Goal: Check status: Check status

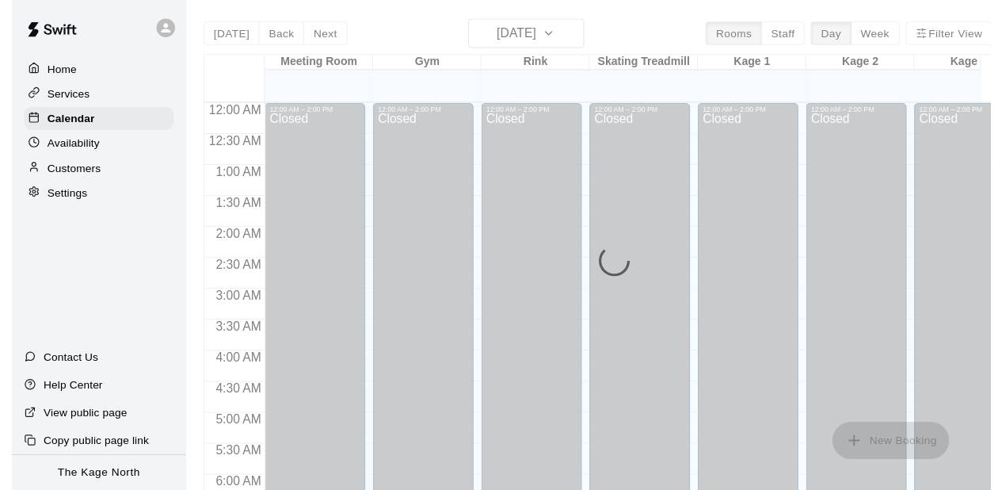
scroll to position [815, 0]
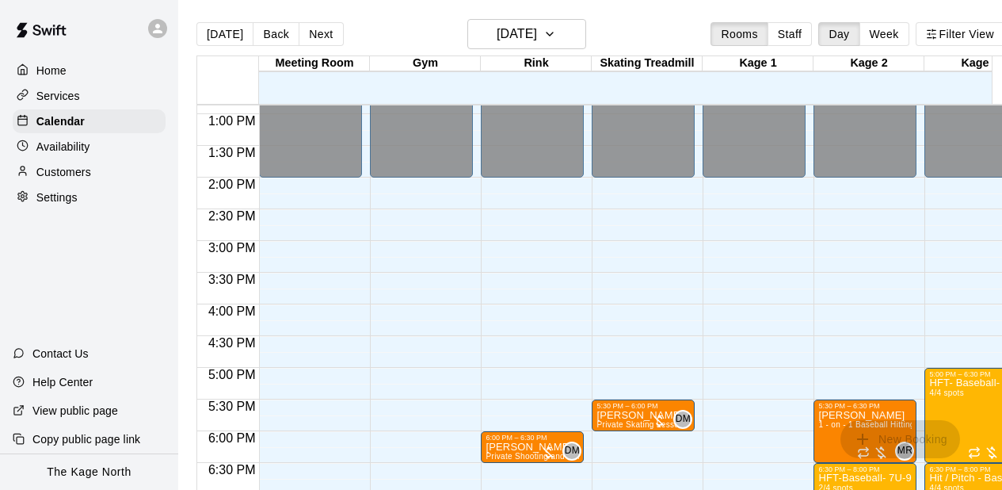
click at [491, 322] on div "12:00 AM – 2:00 PM Closed 6:00 PM – 6:30 PM [PERSON_NAME] Private Shooting and …" at bounding box center [532, 50] width 103 height 1521
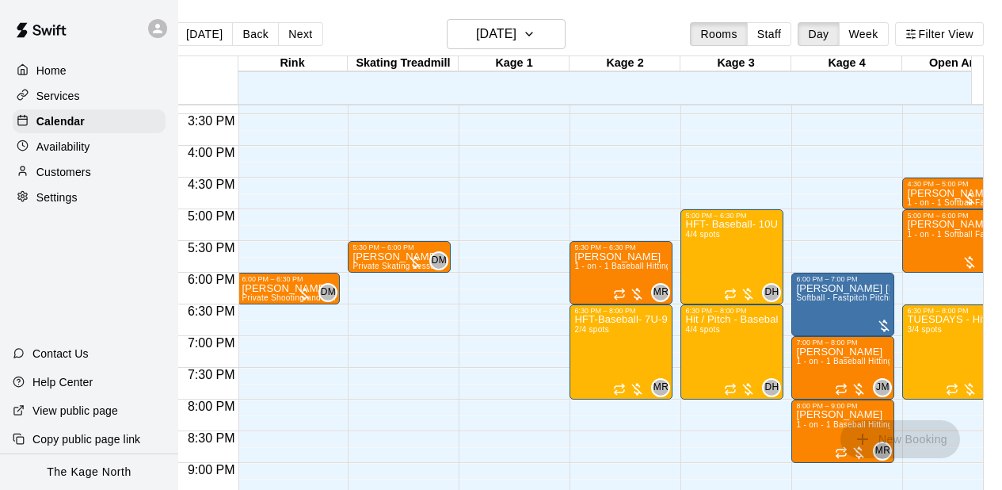
scroll to position [0, 255]
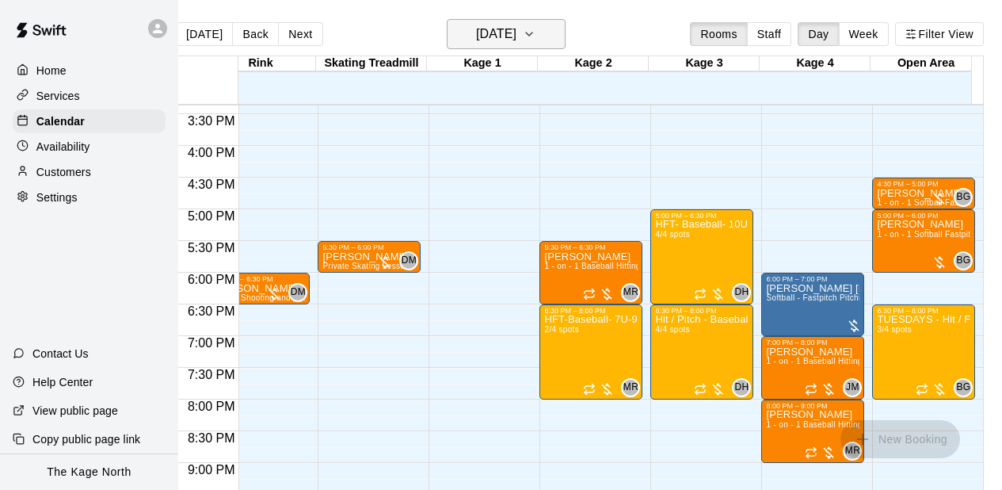
click at [516, 38] on h6 "[DATE]" at bounding box center [496, 34] width 40 height 22
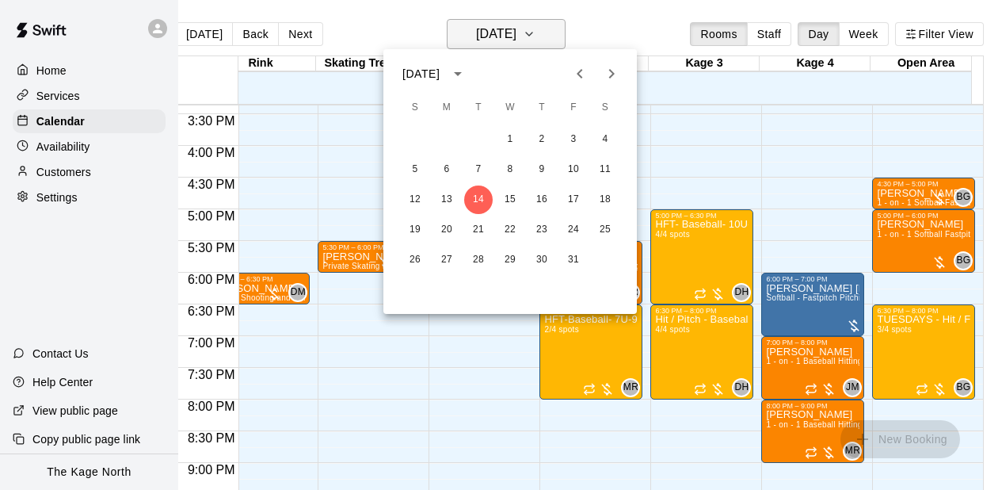
scroll to position [0, 18]
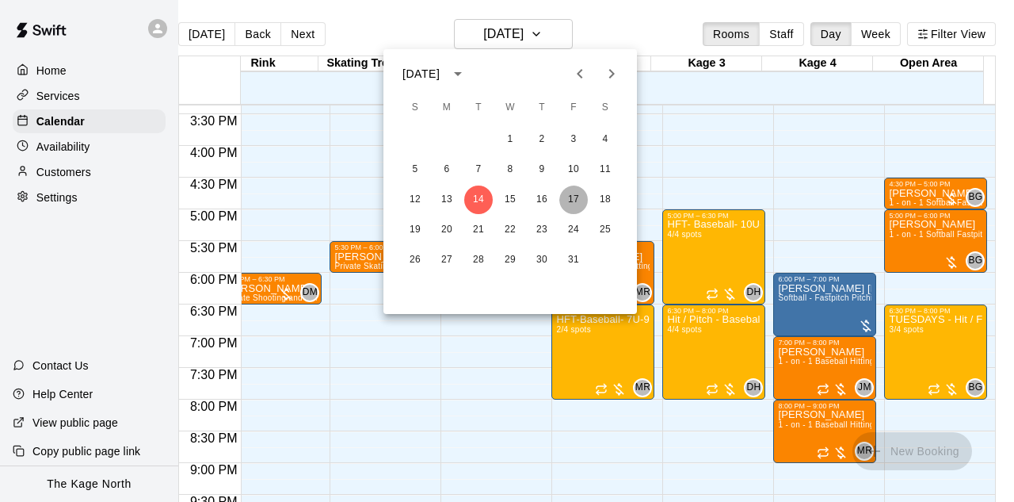
click at [577, 190] on button "17" at bounding box center [573, 199] width 29 height 29
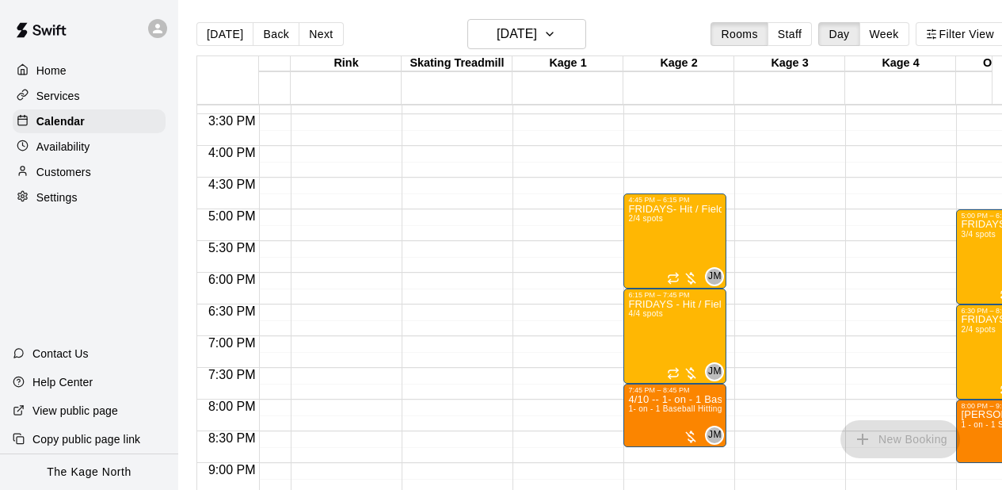
scroll to position [0, 255]
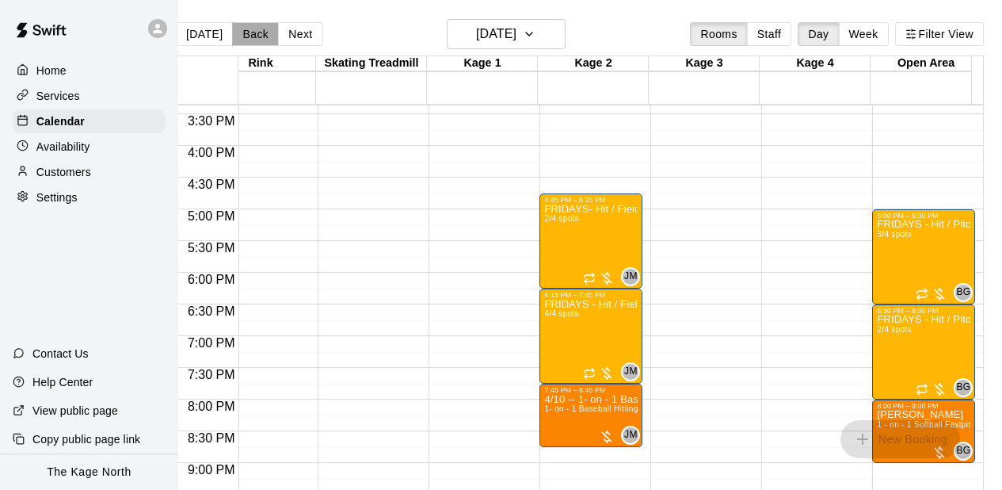
click at [250, 27] on button "Back" at bounding box center [255, 34] width 47 height 24
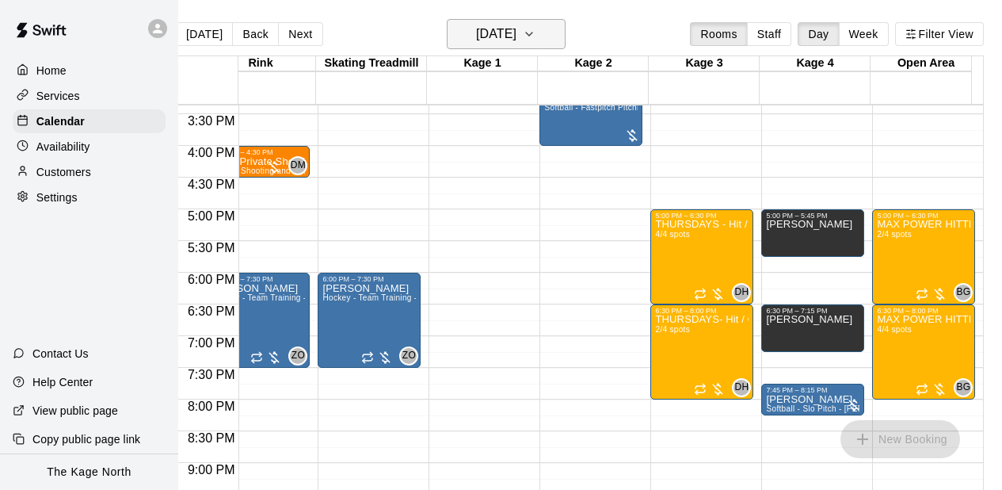
click at [536, 28] on icon "button" at bounding box center [529, 34] width 13 height 19
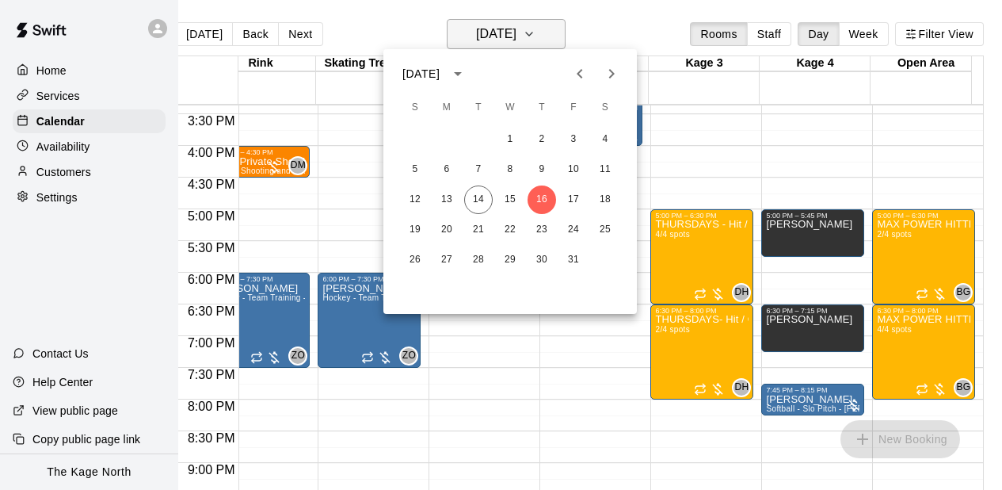
scroll to position [0, 18]
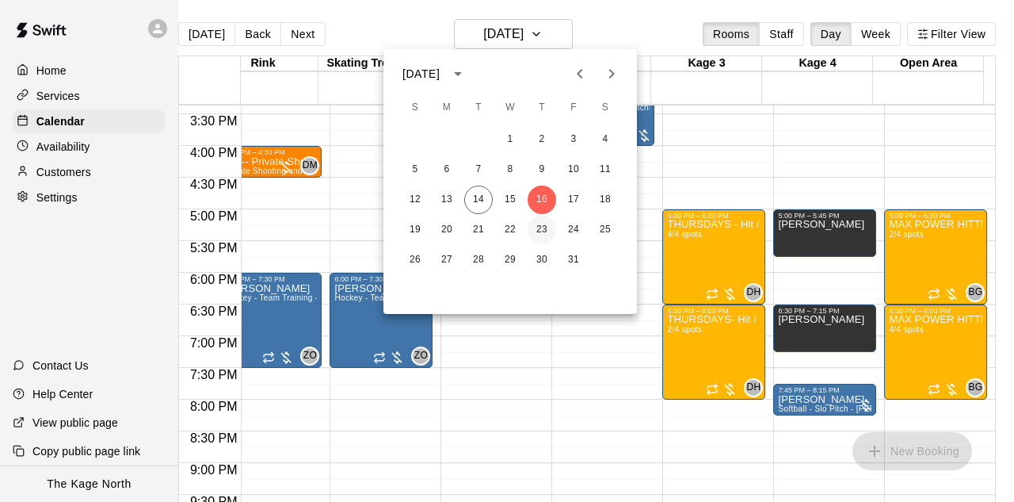
click at [543, 223] on button "23" at bounding box center [542, 230] width 29 height 29
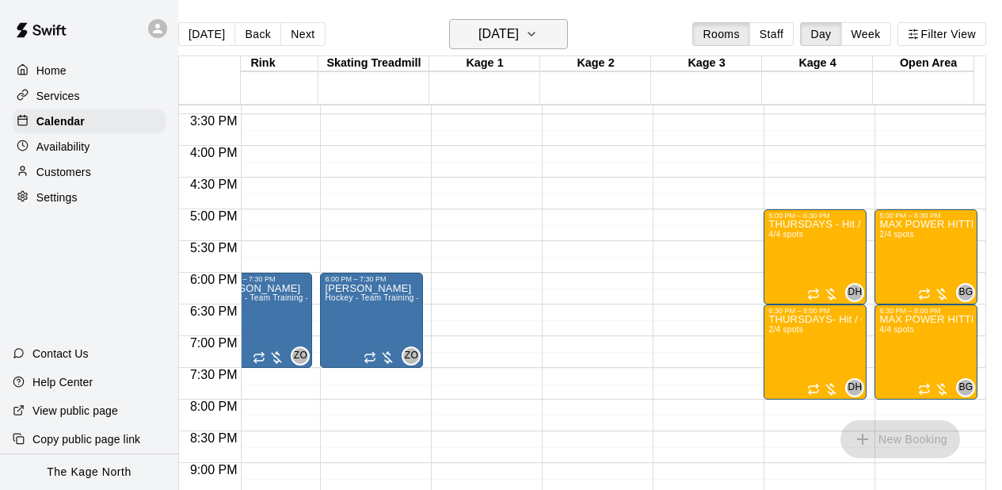
click at [538, 40] on icon "button" at bounding box center [531, 34] width 13 height 19
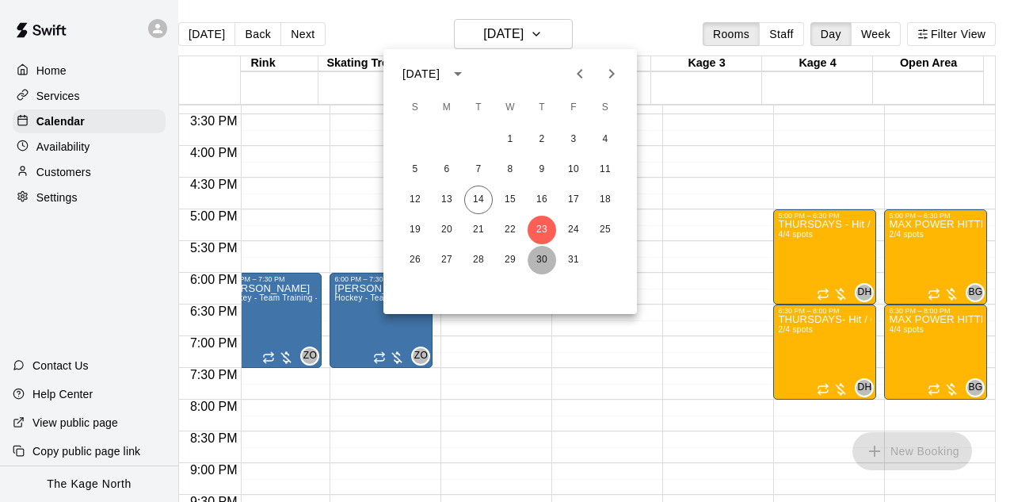
click at [545, 249] on button "30" at bounding box center [542, 260] width 29 height 29
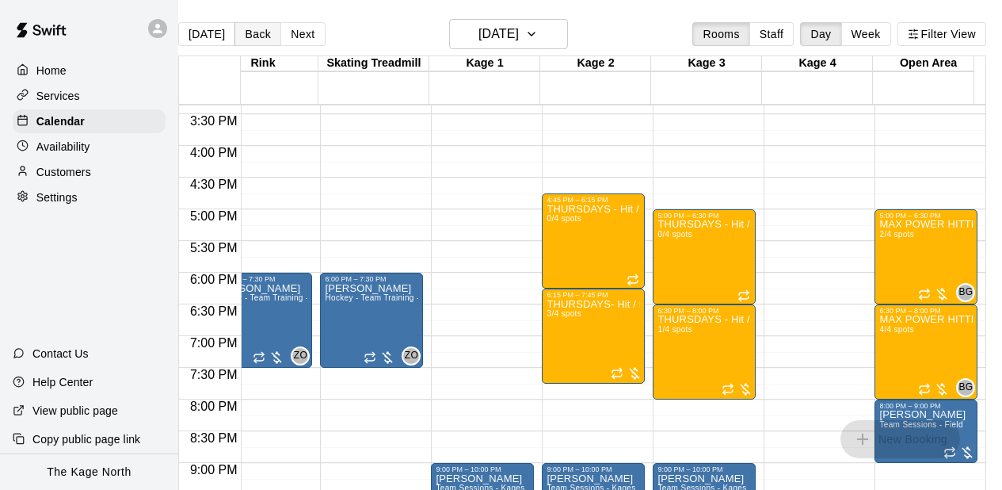
click at [254, 36] on button "Back" at bounding box center [258, 34] width 47 height 24
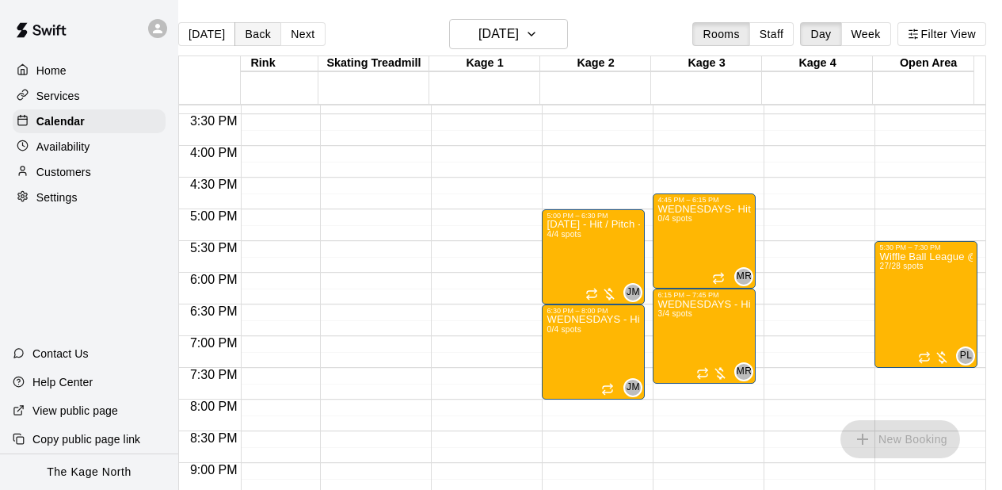
click at [254, 36] on button "Back" at bounding box center [258, 34] width 47 height 24
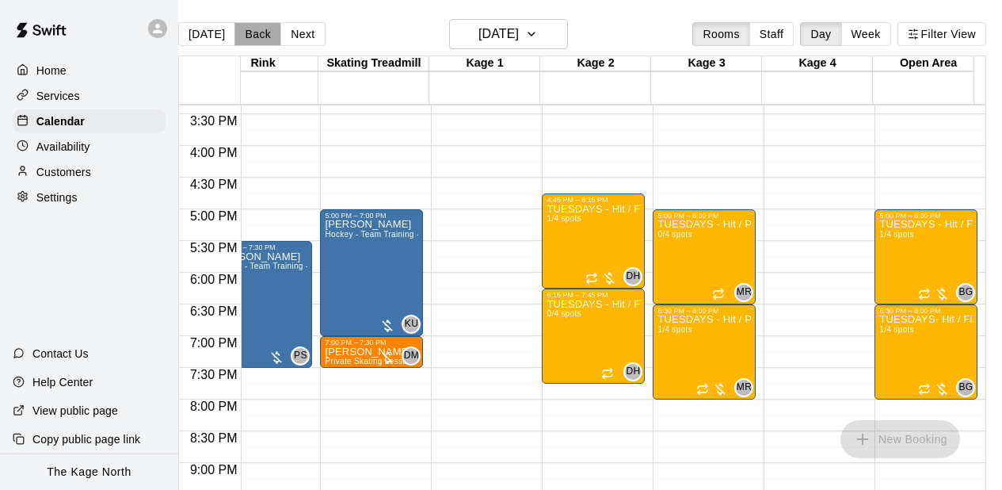
click at [254, 36] on button "Back" at bounding box center [258, 34] width 47 height 24
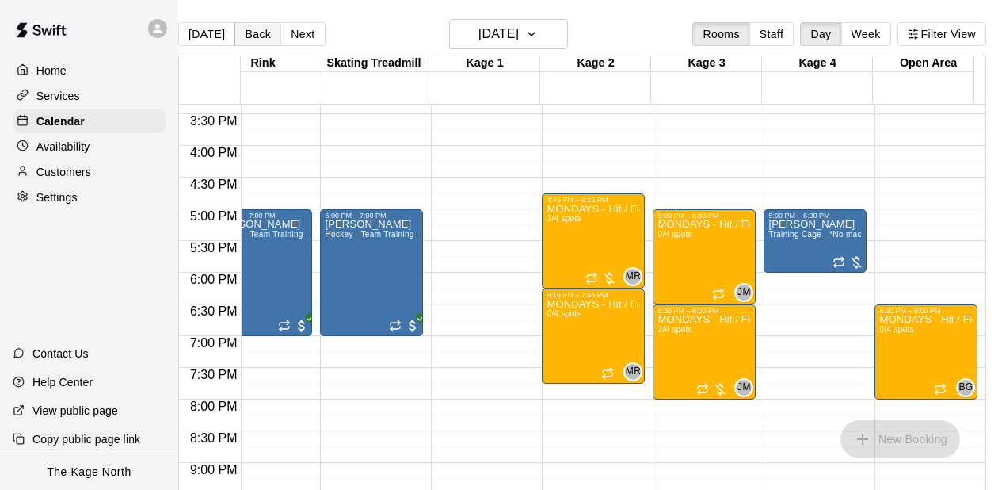
click at [254, 36] on button "Back" at bounding box center [258, 34] width 47 height 24
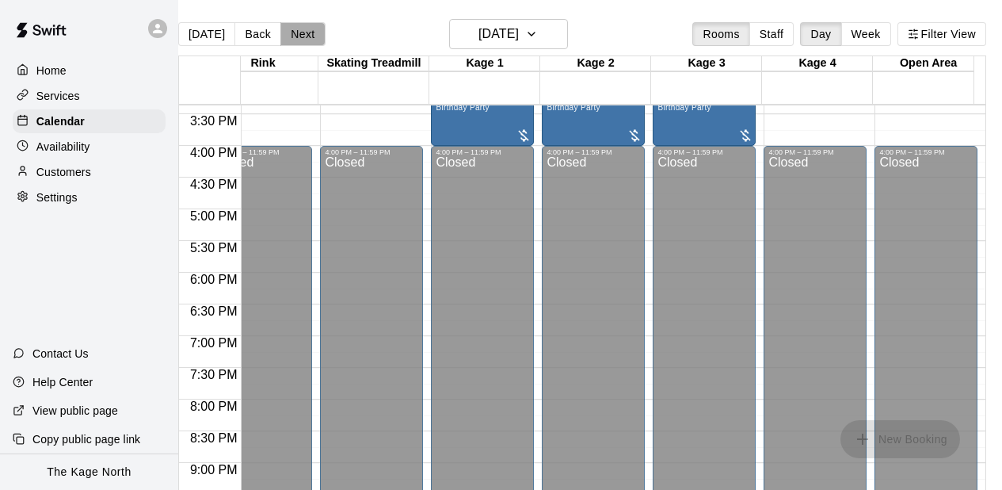
click at [305, 32] on button "Next" at bounding box center [303, 34] width 44 height 24
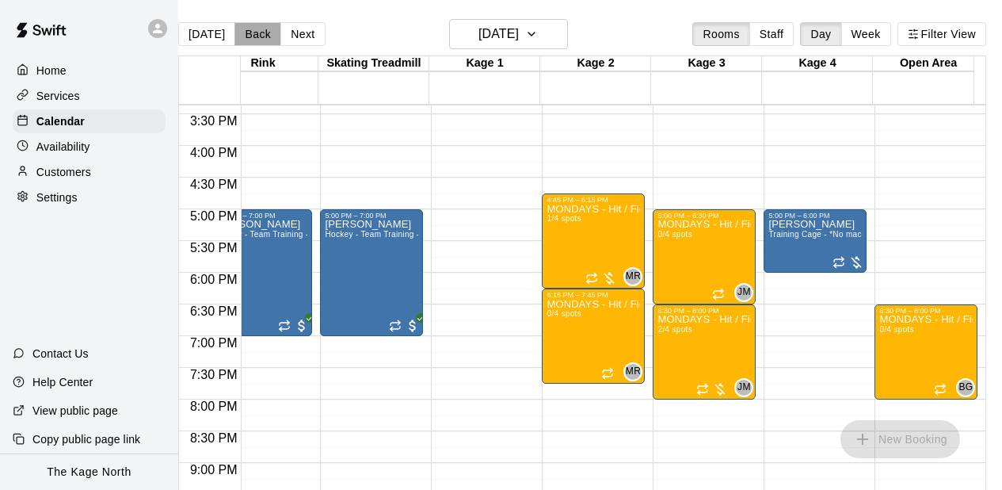
click at [265, 35] on button "Back" at bounding box center [258, 34] width 47 height 24
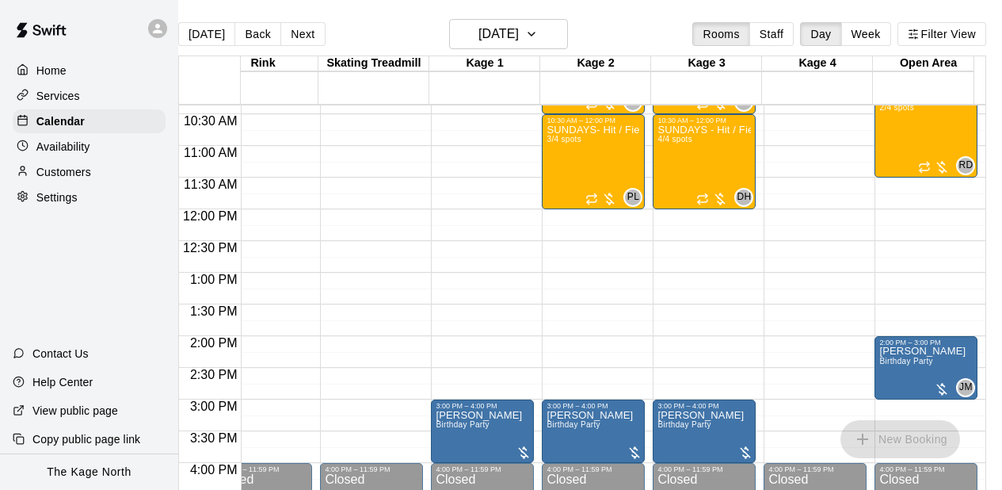
scroll to position [498, 255]
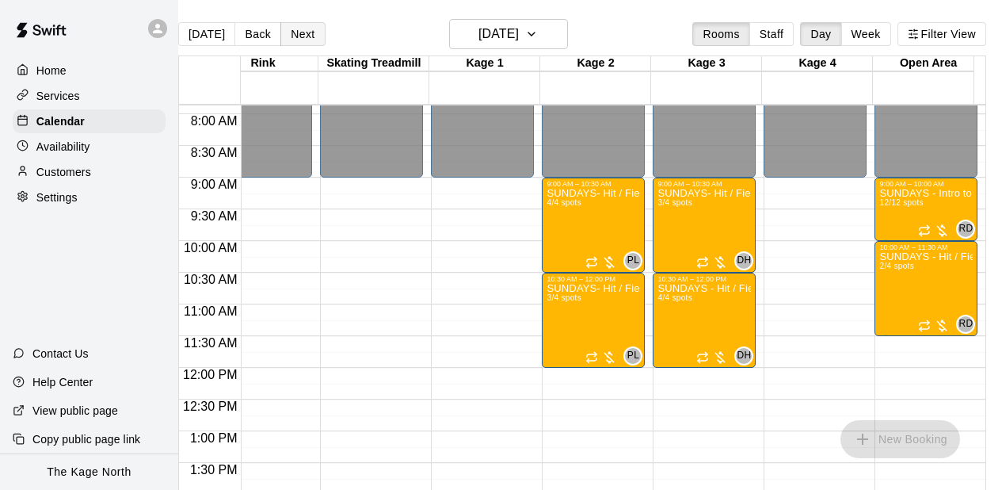
click at [308, 36] on button "Next" at bounding box center [303, 34] width 44 height 24
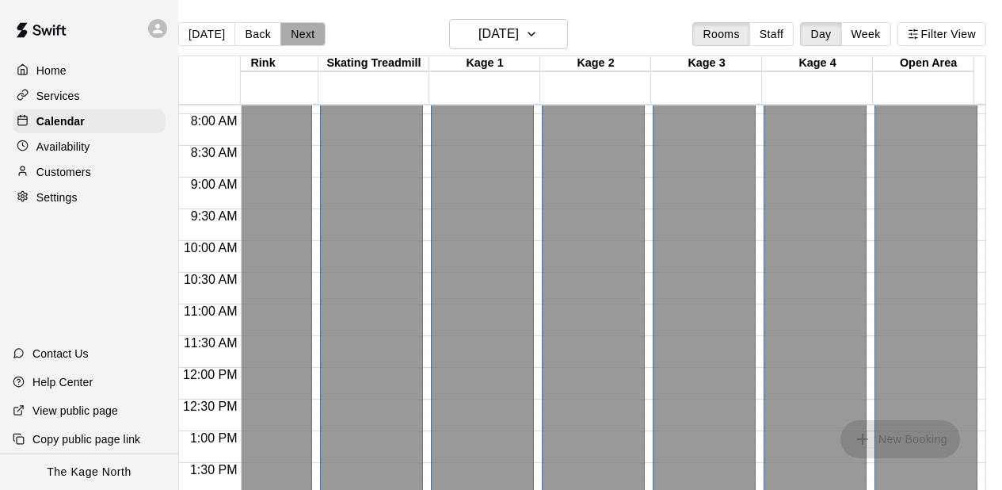
click at [308, 36] on button "Next" at bounding box center [303, 34] width 44 height 24
click at [341, 195] on div "Closed" at bounding box center [372, 54] width 94 height 875
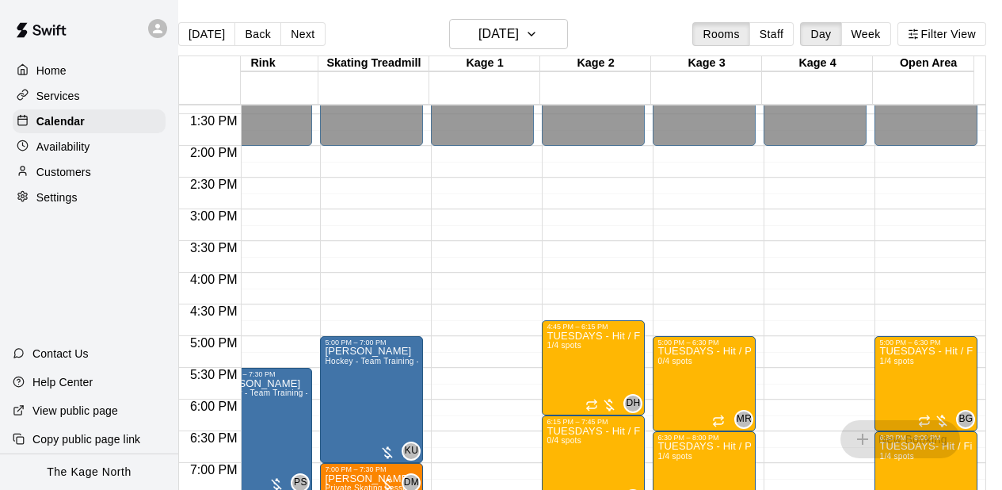
scroll to position [1006, 255]
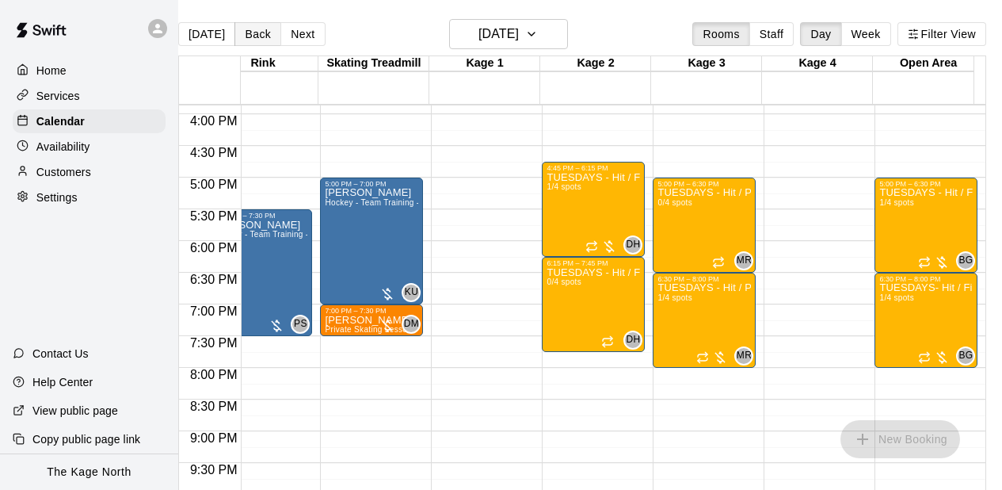
click at [254, 40] on button "Back" at bounding box center [258, 34] width 47 height 24
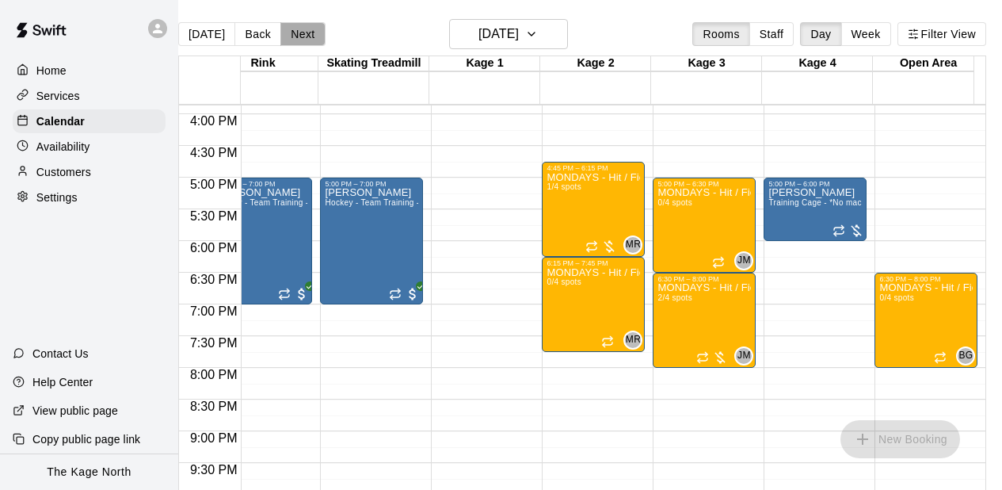
click at [295, 39] on button "Next" at bounding box center [303, 34] width 44 height 24
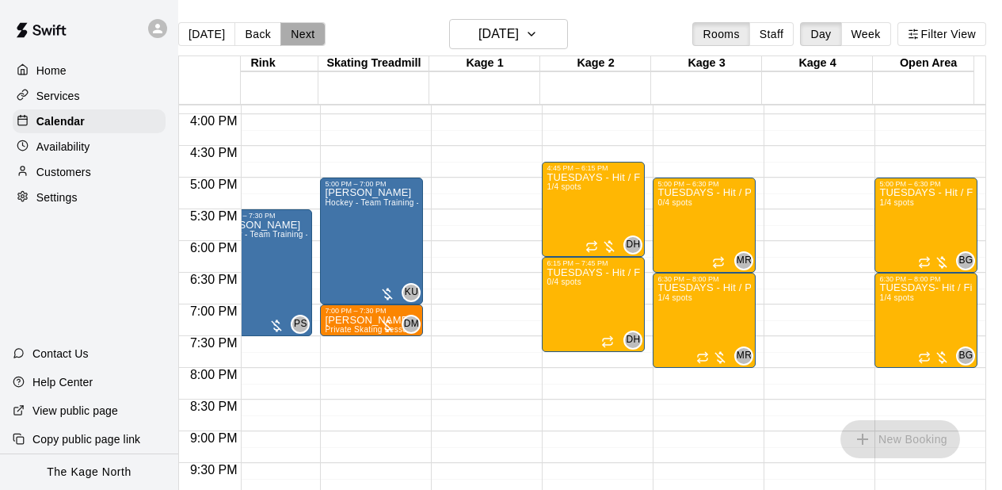
click at [295, 39] on button "Next" at bounding box center [303, 34] width 44 height 24
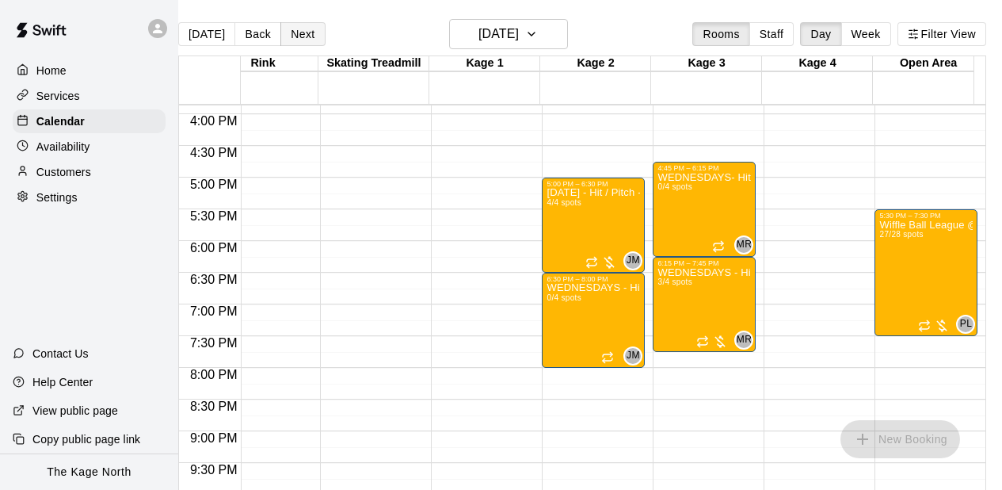
click at [295, 39] on button "Next" at bounding box center [303, 34] width 44 height 24
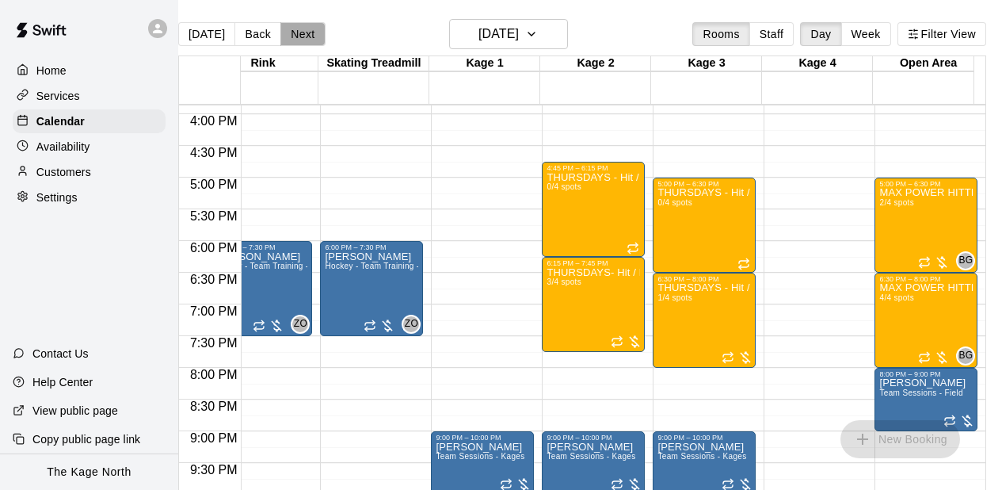
click at [295, 39] on button "Next" at bounding box center [303, 34] width 44 height 24
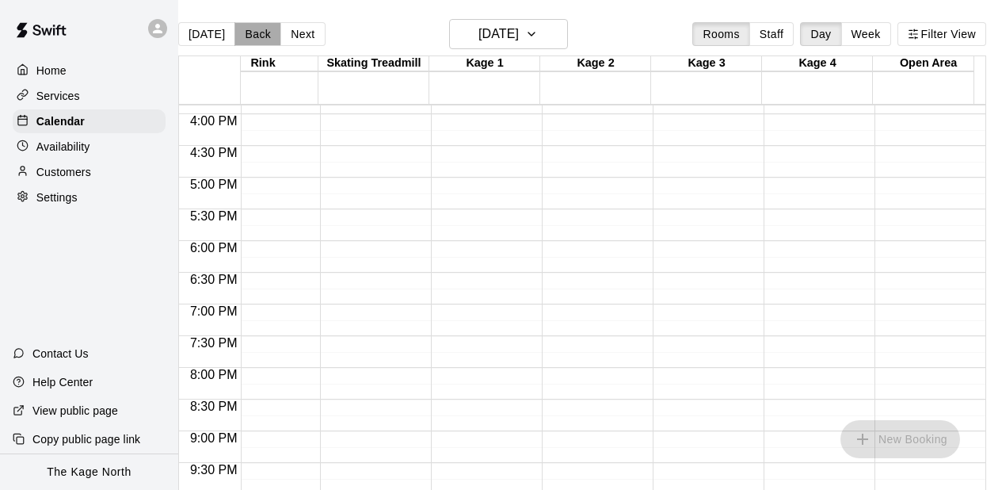
click at [260, 38] on button "Back" at bounding box center [258, 34] width 47 height 24
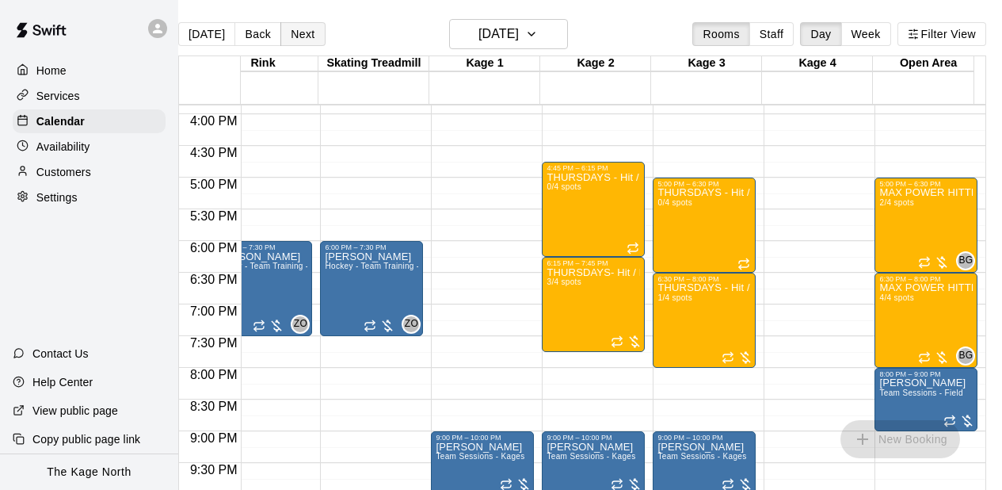
click at [303, 38] on button "Next" at bounding box center [303, 34] width 44 height 24
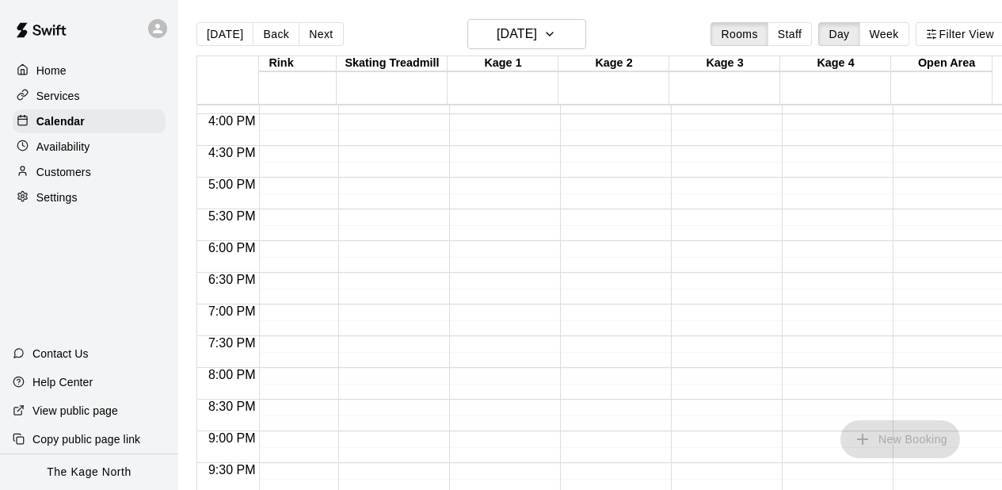
scroll to position [0, 30]
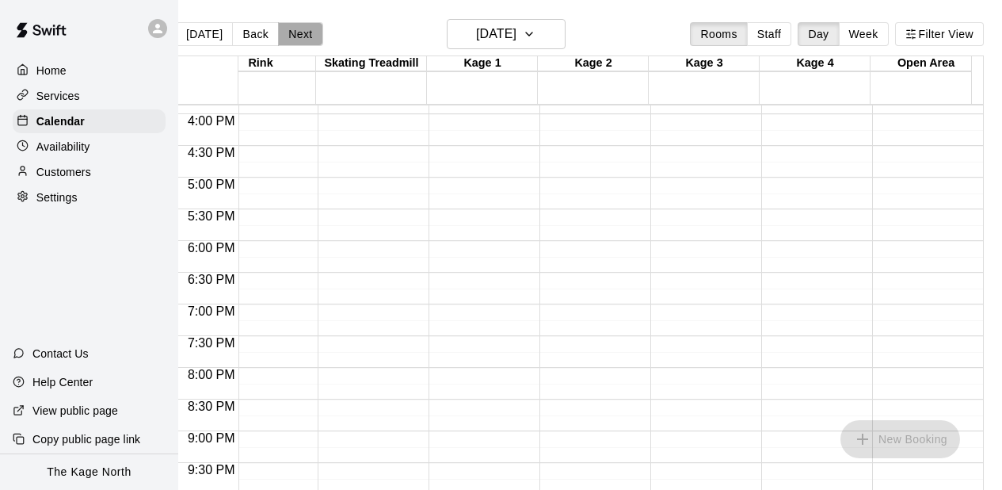
click at [286, 38] on button "Next" at bounding box center [300, 34] width 44 height 24
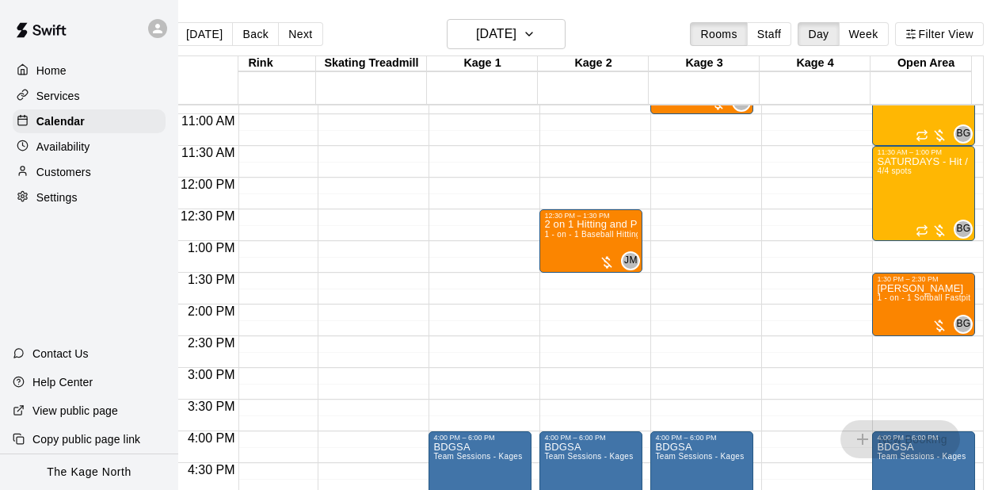
scroll to position [594, 255]
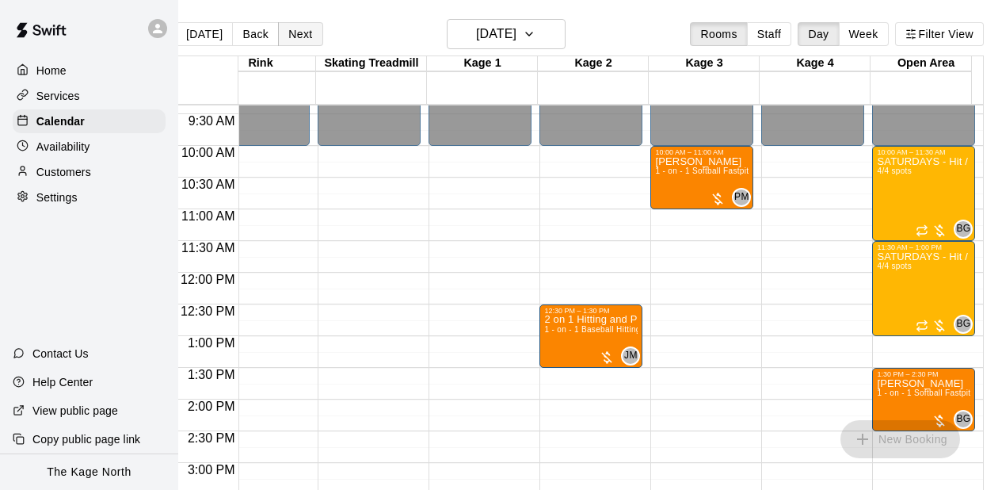
click at [292, 39] on button "Next" at bounding box center [300, 34] width 44 height 24
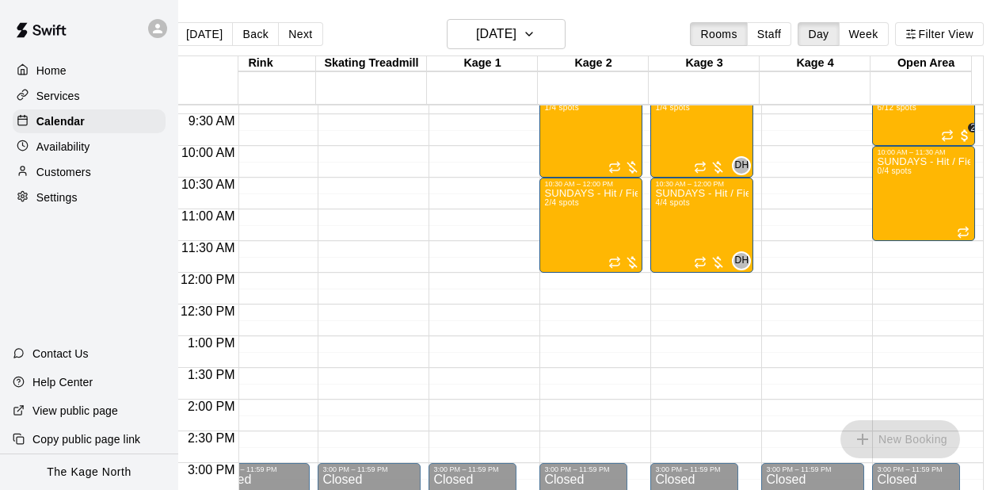
click at [318, 154] on div "12:00 AM – 9:00 AM Closed 3:00 PM – 11:59 PM Closed" at bounding box center [369, 304] width 103 height 1585
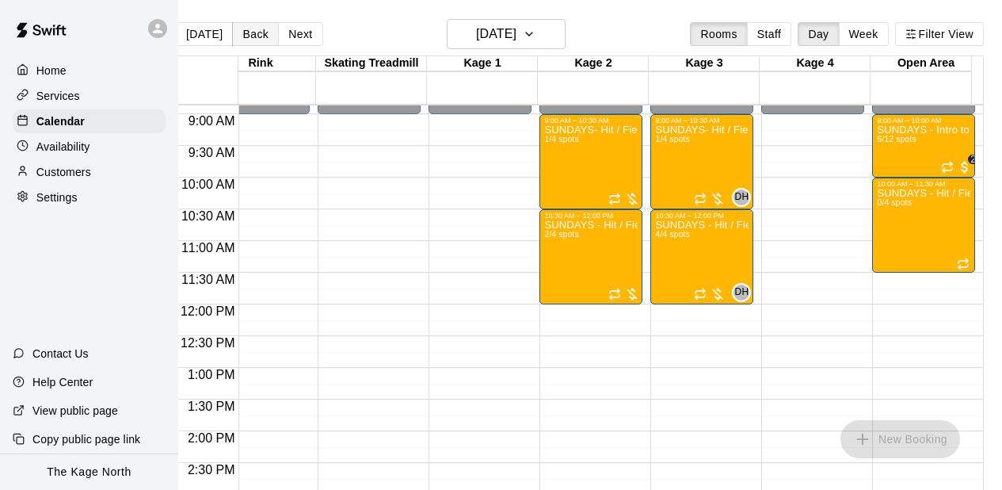
click at [254, 41] on button "Back" at bounding box center [255, 34] width 47 height 24
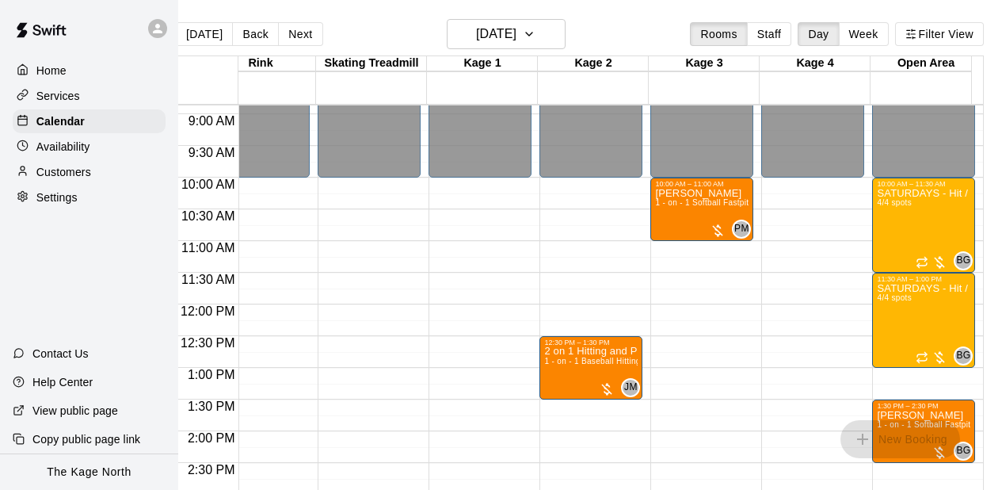
click at [350, 281] on div "12:00 AM – 10:00 AM Closed 6:00 PM – 11:59 PM Closed" at bounding box center [369, 304] width 103 height 1521
click at [536, 36] on icon "button" at bounding box center [529, 34] width 13 height 19
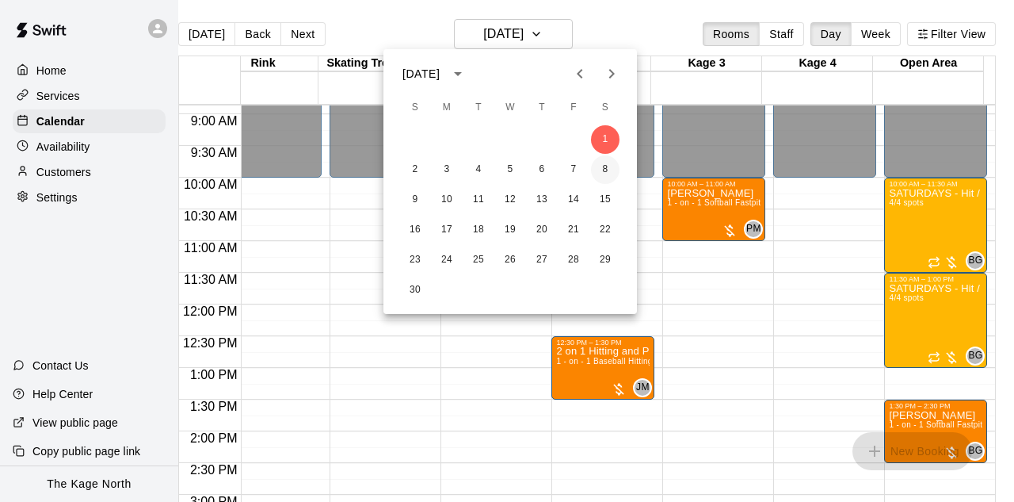
click at [606, 165] on button "8" at bounding box center [605, 169] width 29 height 29
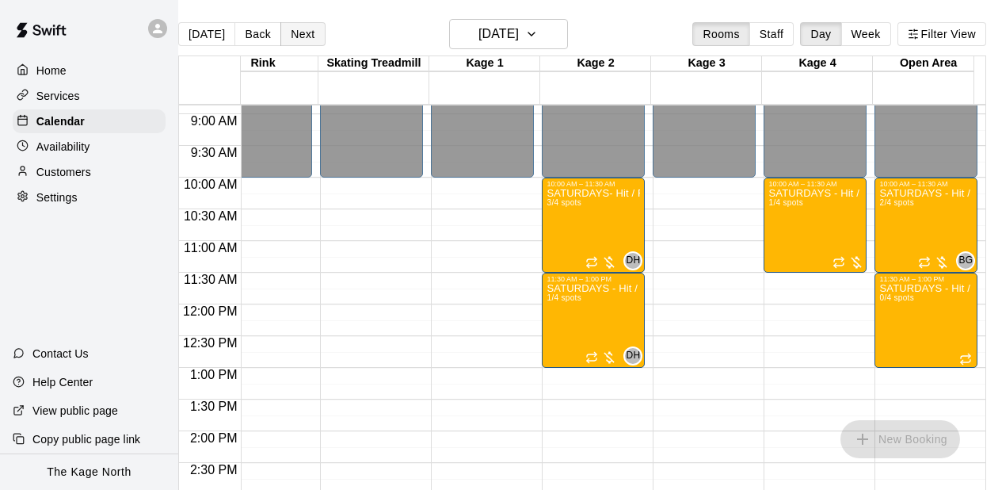
click at [293, 36] on button "Next" at bounding box center [303, 34] width 44 height 24
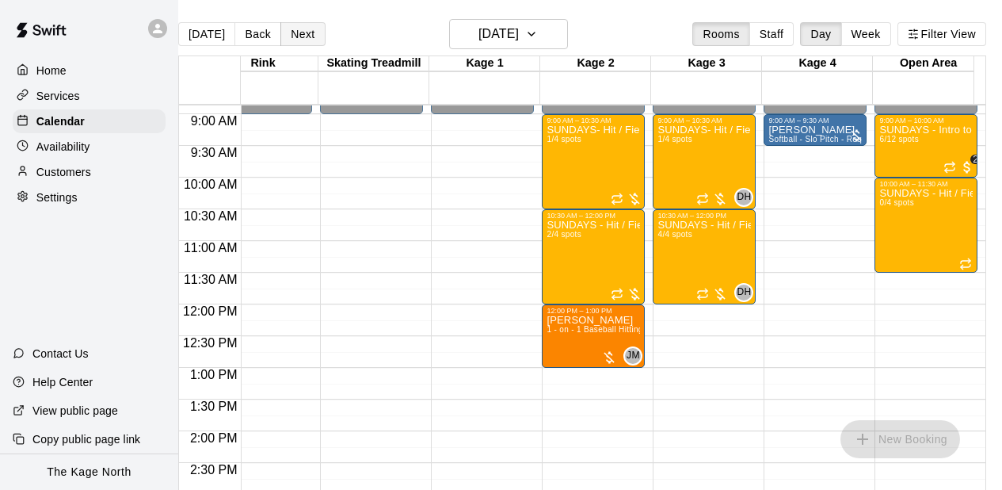
click at [293, 36] on button "Next" at bounding box center [303, 34] width 44 height 24
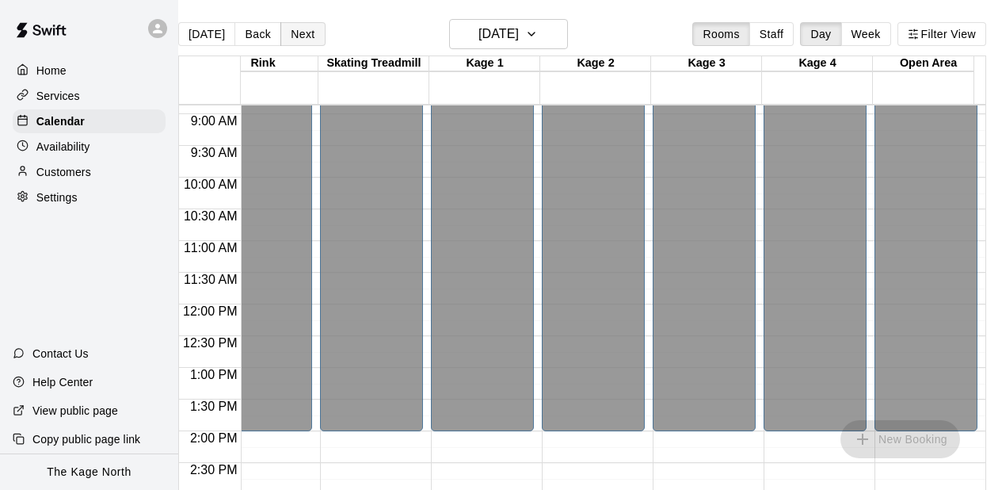
click at [293, 36] on button "Next" at bounding box center [303, 34] width 44 height 24
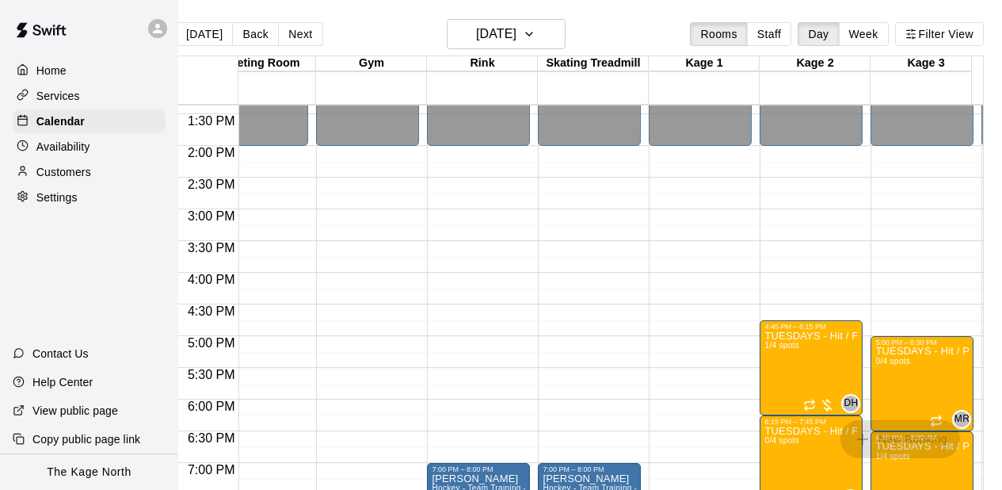
scroll to position [942, 33]
